Goal: Find specific page/section: Find specific page/section

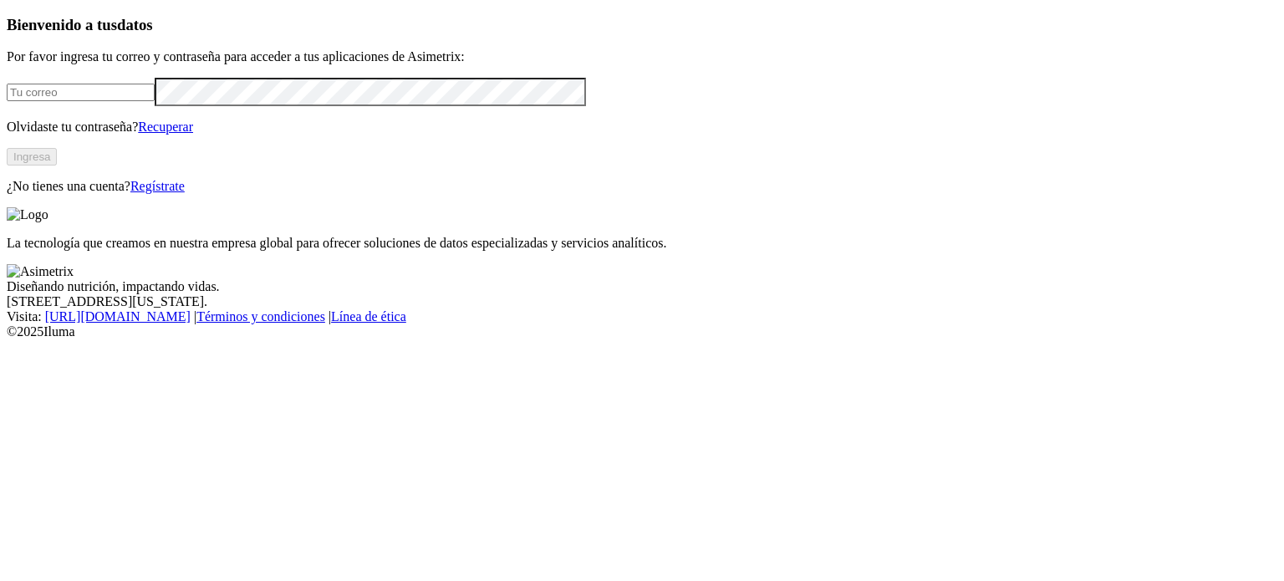
type input "[PERSON_NAME][EMAIL_ADDRESS][PERSON_NAME][DOMAIN_NAME]"
click at [57, 165] on button "Ingresa" at bounding box center [32, 157] width 50 height 18
